Goal: Task Accomplishment & Management: Manage account settings

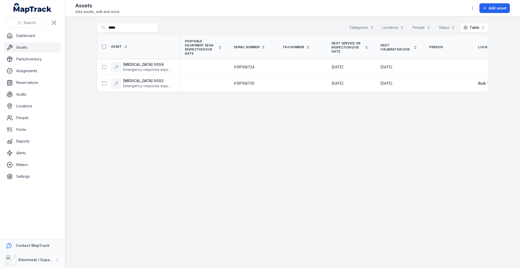
click at [203, 106] on main "Search for assets ***** Categories Locations People Status Table ***** Asset Po…" at bounding box center [292, 142] width 455 height 251
click at [152, 64] on strong "[MEDICAL_DATA] 0004" at bounding box center [147, 64] width 49 height 5
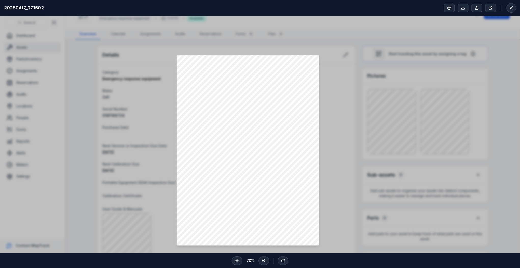
drag, startPoint x: 319, startPoint y: 119, endPoint x: 335, endPoint y: 89, distance: 34.8
click at [335, 89] on div at bounding box center [260, 156] width 520 height 280
click at [350, 57] on div at bounding box center [260, 156] width 520 height 280
click at [451, 6] on icon at bounding box center [449, 8] width 4 height 4
drag, startPoint x: 510, startPoint y: 8, endPoint x: 489, endPoint y: 13, distance: 21.7
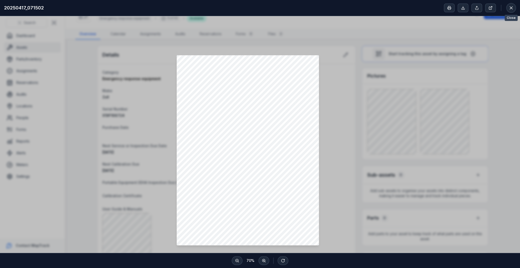
click at [510, 8] on icon at bounding box center [511, 7] width 5 height 5
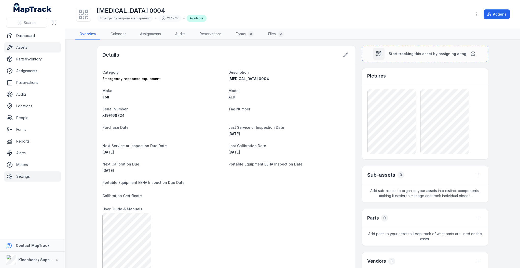
click at [18, 177] on link "Settings" at bounding box center [32, 176] width 57 height 10
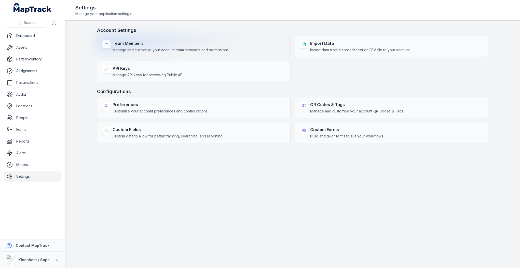
click at [144, 48] on span "Manage and customise your account team members and permissions." at bounding box center [171, 49] width 117 height 5
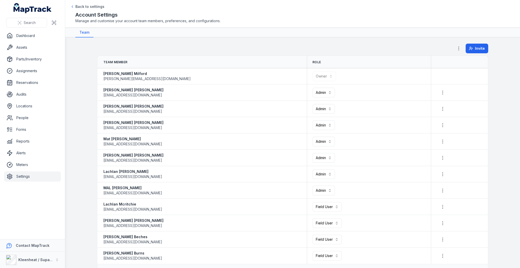
click at [458, 48] on icon "button" at bounding box center [458, 48] width 5 height 5
click at [412, 40] on main "**********" at bounding box center [292, 152] width 455 height 230
